Goal: Find specific page/section: Find specific page/section

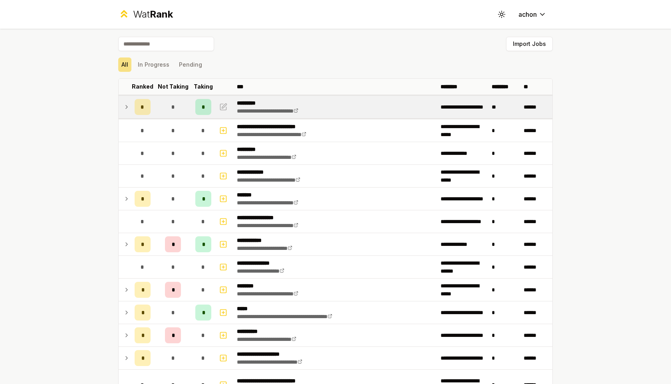
click at [130, 107] on td at bounding box center [125, 107] width 13 height 22
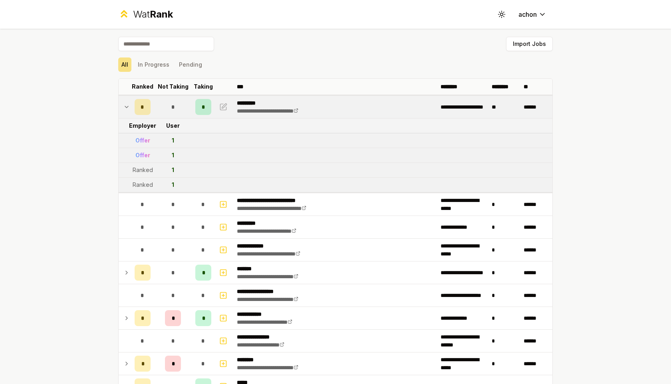
click at [124, 106] on icon at bounding box center [126, 107] width 6 height 10
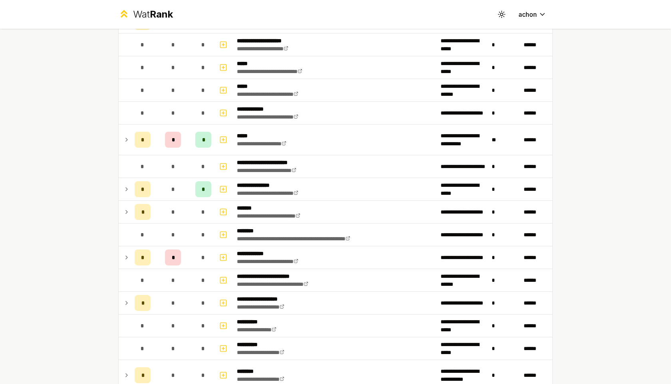
scroll to position [518, 0]
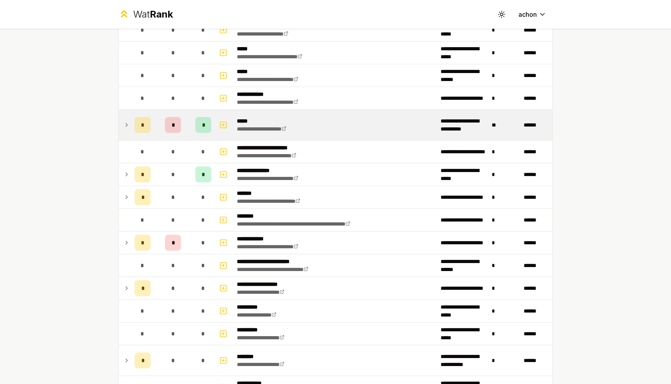
click at [127, 127] on icon at bounding box center [126, 125] width 6 height 10
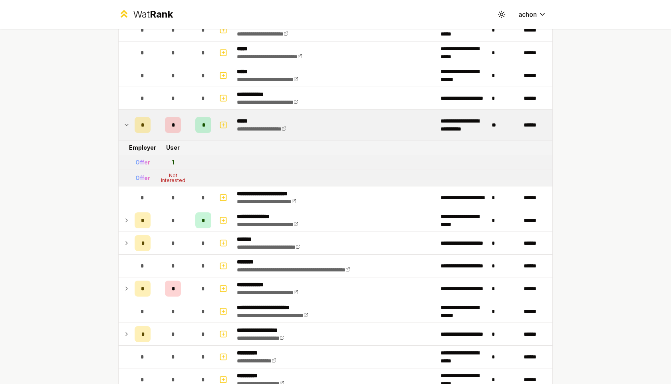
click at [125, 125] on icon at bounding box center [126, 125] width 3 height 2
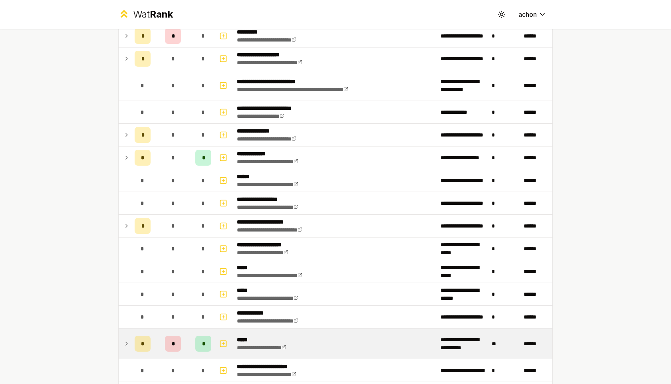
scroll to position [0, 0]
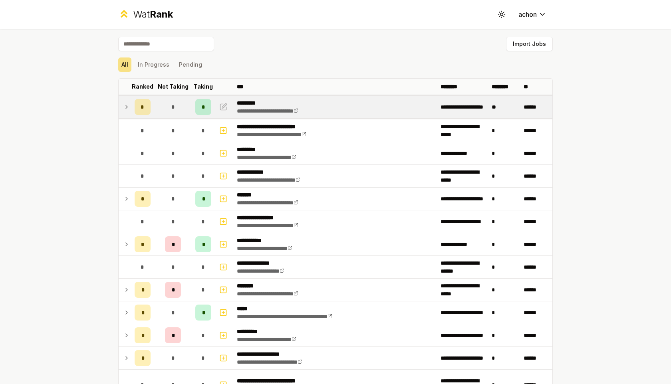
click at [125, 108] on icon at bounding box center [126, 107] width 6 height 10
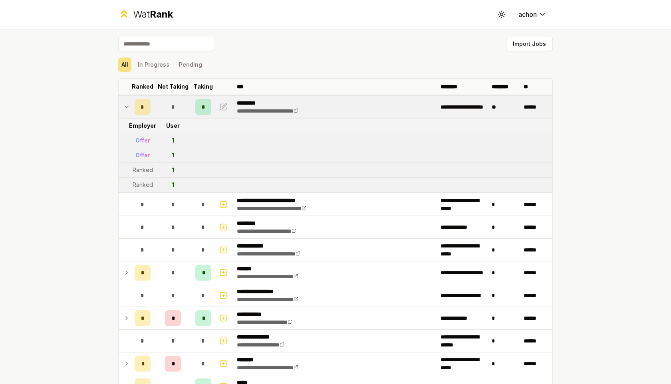
click at [125, 108] on icon at bounding box center [126, 107] width 6 height 10
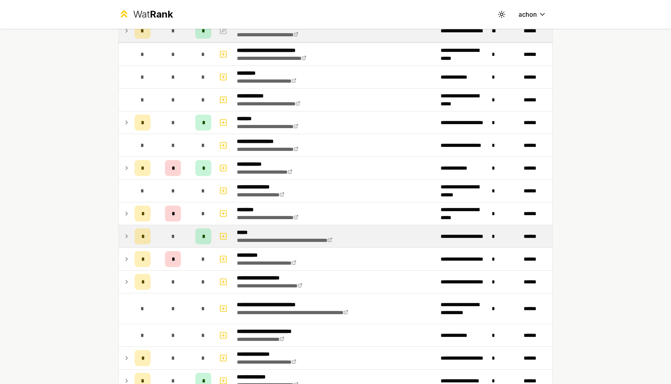
scroll to position [103, 0]
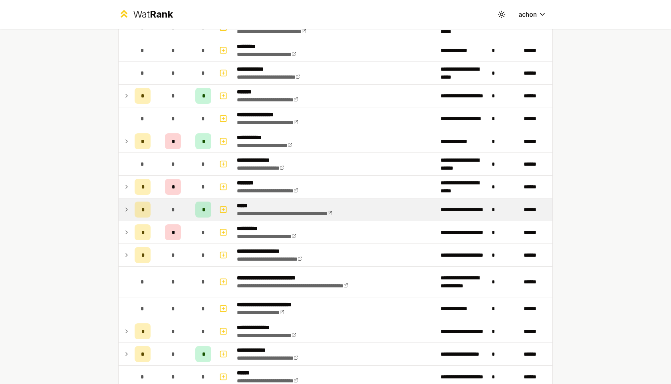
click at [127, 212] on icon at bounding box center [126, 210] width 6 height 10
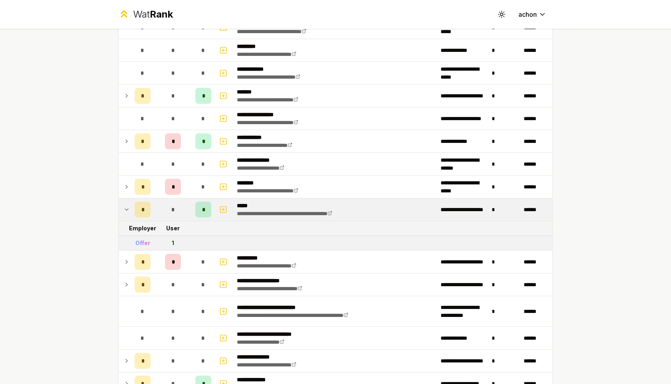
click at [127, 212] on icon at bounding box center [126, 210] width 6 height 10
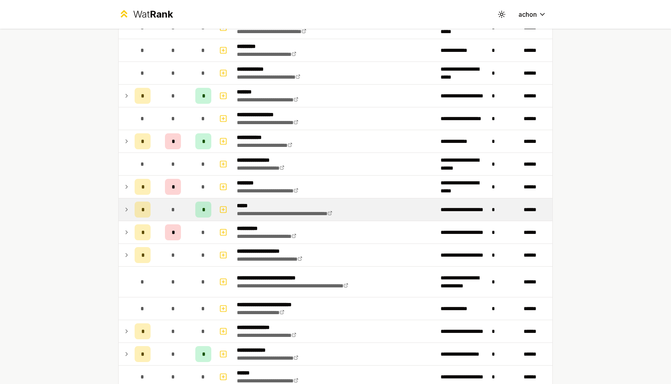
scroll to position [140, 0]
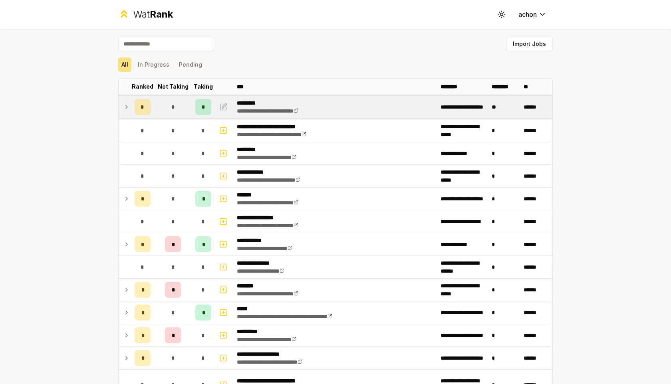
click at [124, 111] on icon at bounding box center [126, 107] width 6 height 10
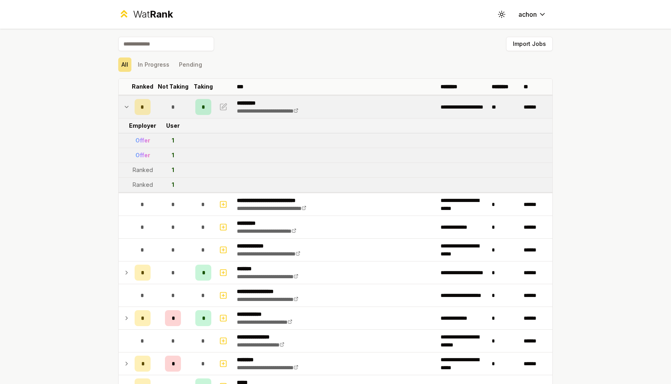
click at [125, 109] on icon at bounding box center [126, 107] width 6 height 10
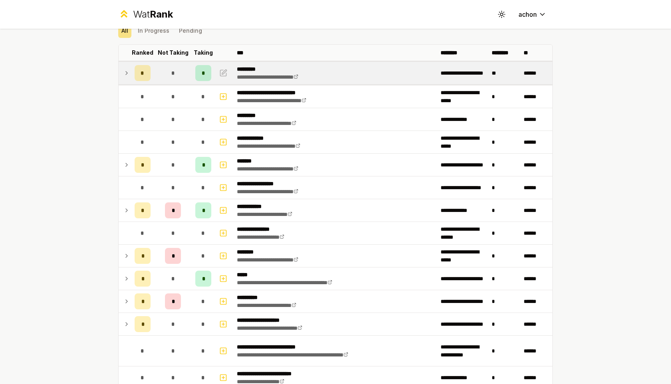
scroll to position [122, 0]
